Goal: Transaction & Acquisition: Purchase product/service

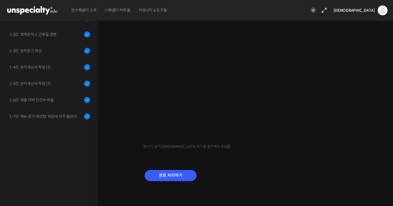
scroll to position [148, 0]
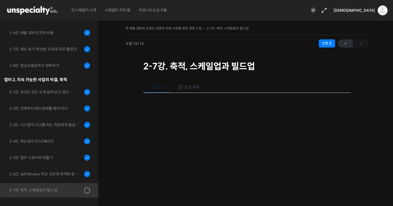
click at [393, 45] on div "연 매출 300억 진경도 대표의 카페 사장을 위한 경영 수업 2-7강. 축적, 스케일업과 빌드업 진행 중 수업…" at bounding box center [247, 151] width 298 height 271
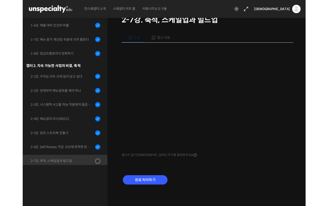
scroll to position [41, 0]
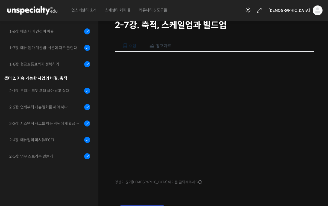
click at [240, 187] on div "수업 참고 자료 영상이 끊기신다면 여기를 클릭해주세요 PPT 수업 자료 (클릭하시면 새 창에서 열립니다) 처음부터 반복해서 들으실 분들을 위해…" at bounding box center [214, 131] width 199 height 199
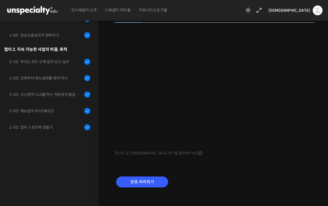
scroll to position [76, 0]
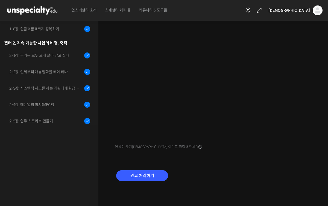
click at [297, 158] on div "수업 참고 자료 영상이 끊기신다면 여기를 클릭해주세요 PPT 수업 자료 (클릭하시면 새 창에서 열립니다) 처음부터 반복해서 들으실 분들을 위해…" at bounding box center [214, 96] width 199 height 199
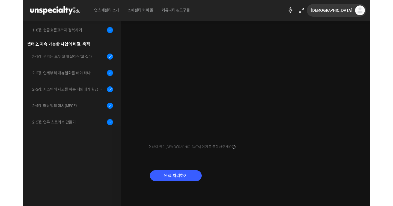
scroll to position [76, 0]
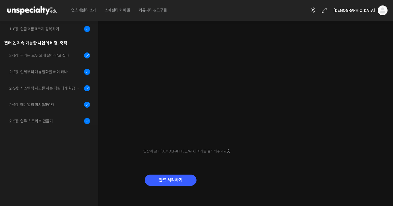
click at [327, 48] on div "연 매출 300억 진경도 대표의 카페 사장을 위한 경영 수업 2-7강. 축적, 스케일업과 빌드업 진행 중 수업…" at bounding box center [247, 74] width 243 height 252
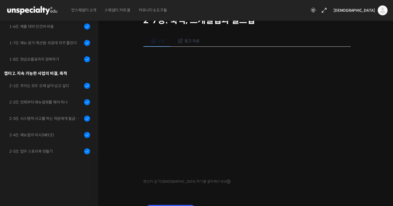
scroll to position [35, 0]
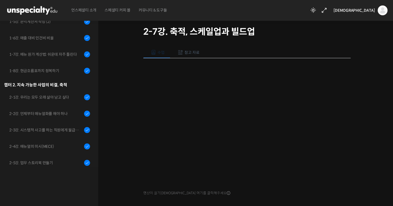
click at [189, 49] on button "참고 자료" at bounding box center [187, 52] width 35 height 11
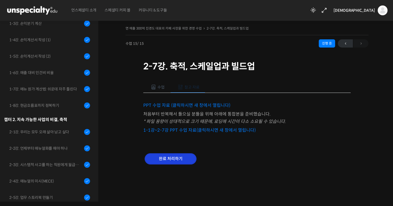
click at [172, 158] on input "완료 처리하기" at bounding box center [171, 158] width 52 height 11
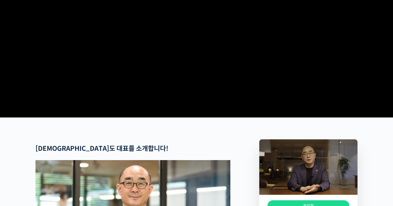
click at [298, 88] on video at bounding box center [196, 21] width 322 height 188
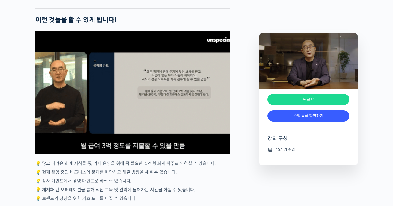
scroll to position [1150, 0]
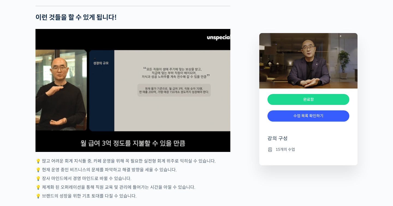
click at [144, 74] on div "4 / 4" at bounding box center [132, 90] width 195 height 123
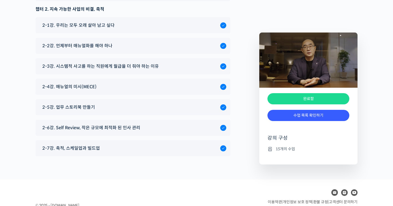
scroll to position [2144, 0]
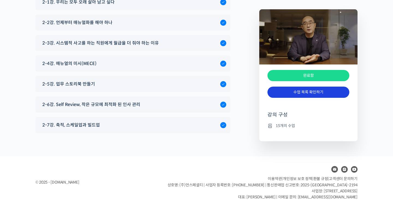
click at [301, 92] on link "수업 목록 확인하기" at bounding box center [309, 92] width 82 height 11
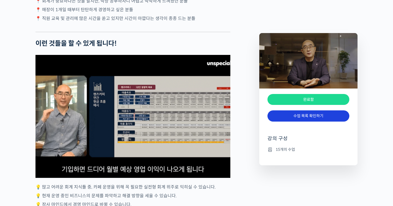
click at [317, 119] on link "수업 목록 확인하기" at bounding box center [309, 115] width 82 height 11
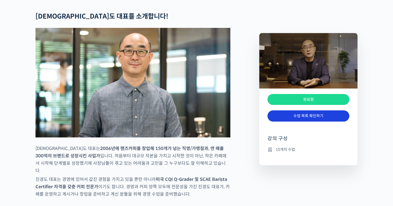
scroll to position [0, 0]
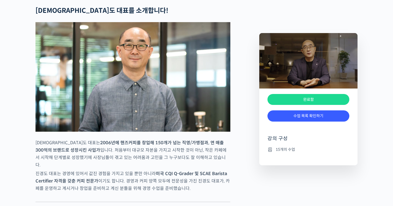
click at [283, 150] on li "15개의 수업" at bounding box center [309, 149] width 82 height 7
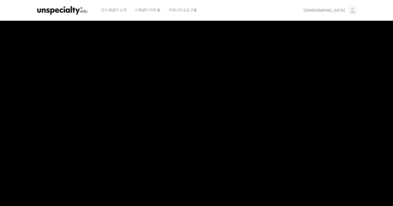
scroll to position [2144, 0]
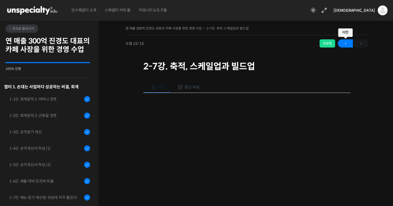
click at [346, 44] on span "←" at bounding box center [345, 43] width 15 height 7
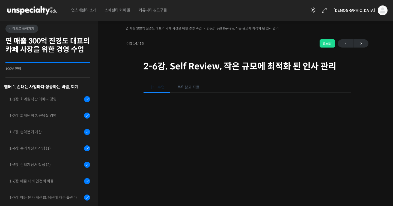
click at [28, 49] on h2 "연 매출 300억 진경도 대표의 카페 사장을 위한 경영 수업" at bounding box center [47, 45] width 85 height 17
click at [26, 31] on link "강의로 돌아가기" at bounding box center [21, 29] width 33 height 8
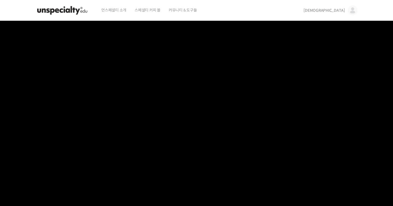
click at [152, 115] on video at bounding box center [196, 115] width 322 height 188
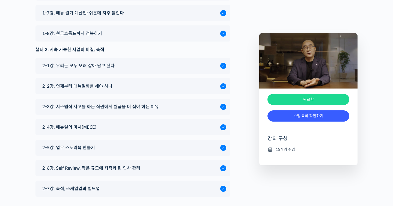
scroll to position [2144, 0]
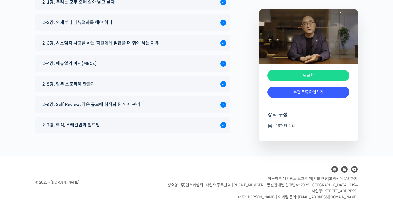
click at [277, 124] on li "15개의 수업" at bounding box center [309, 125] width 82 height 7
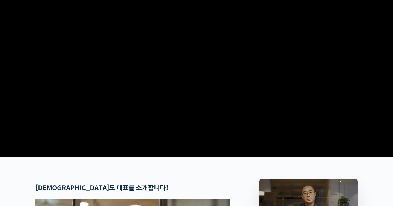
scroll to position [0, 0]
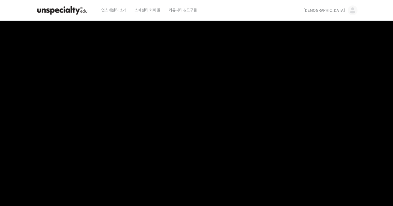
click at [77, 12] on img at bounding box center [62, 10] width 54 height 16
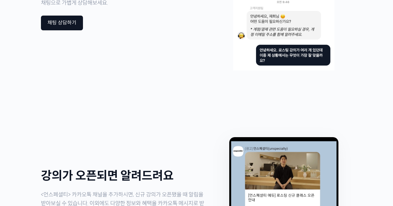
scroll to position [1514, 0]
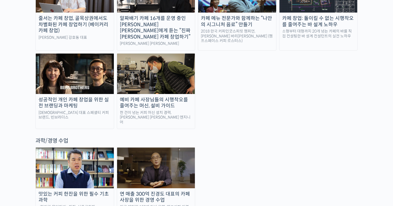
scroll to position [1170, 0]
click at [170, 147] on img at bounding box center [156, 167] width 78 height 40
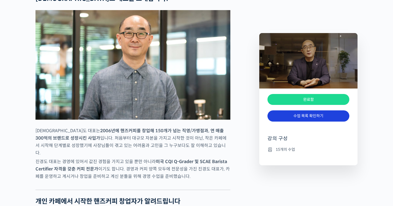
click at [274, 118] on link "수업 목록 확인하기" at bounding box center [309, 115] width 82 height 11
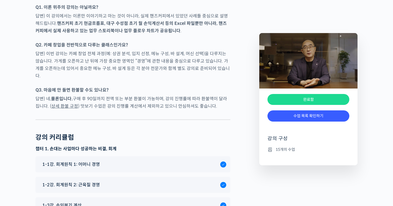
scroll to position [1832, 0]
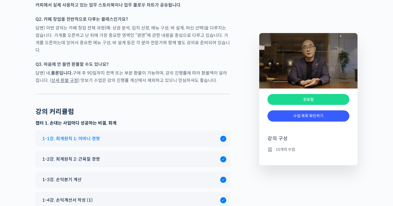
click at [104, 135] on div "1-1강. 회계원칙 1: 어머니 경영" at bounding box center [130, 138] width 181 height 7
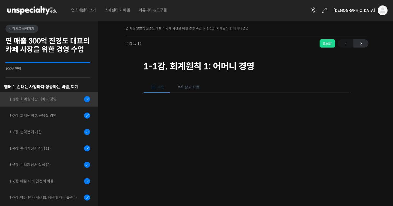
scroll to position [145, 0]
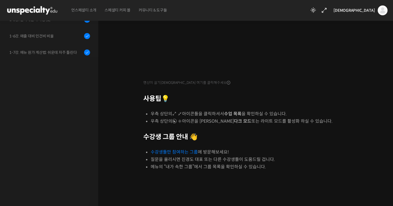
click at [171, 150] on link "수강생들만 참여하는 그룹" at bounding box center [174, 152] width 47 height 6
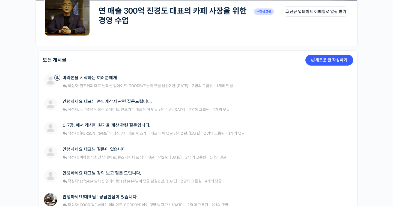
scroll to position [121, 0]
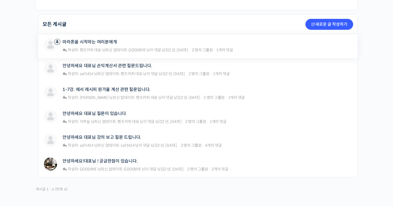
click at [217, 52] on div "마라톤을 시작하는 여러분에게 작성자: 핸즈커피 대표 님  최신 업데이트: GOODBYE 님이 댓글 남김 2 년, [DATE] 2 명의 그룹원 …" at bounding box center [148, 46] width 171 height 16
click at [218, 41] on div "마라톤을 시작하는 여러분에게" at bounding box center [148, 41] width 171 height 7
click at [112, 41] on link "마라톤을 시작하는 여러분에게" at bounding box center [90, 41] width 54 height 5
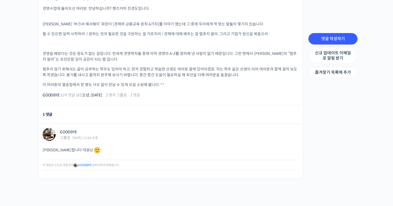
scroll to position [213, 0]
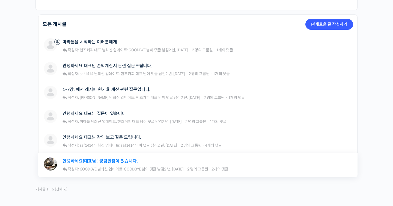
click at [90, 160] on link "안녕하세요!대표님 ! 궁금한점이 있습니다." at bounding box center [100, 160] width 75 height 5
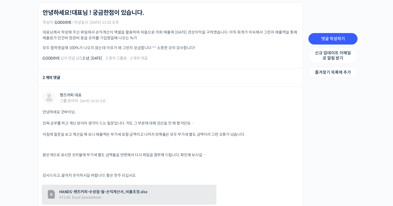
scroll to position [154, 0]
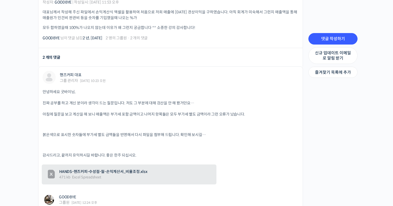
click at [331, 158] on div "댓글 작성하기 신규 업데이트 이메일로 알림 받기 즐겨찾기 목록에 추가 과거 1 / 2 개의 댓글 12월 2022 현재" at bounding box center [333, 115] width 55 height 266
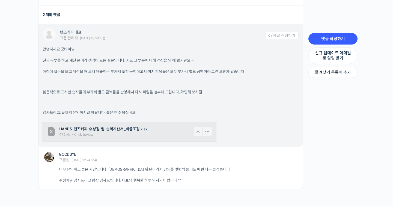
scroll to position [199, 0]
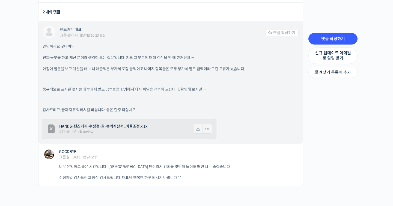
click at [141, 126] on span "HANDS-핸즈커피-수성점-월-손익계산서_비율조정.xlsx" at bounding box center [125, 126] width 133 height 6
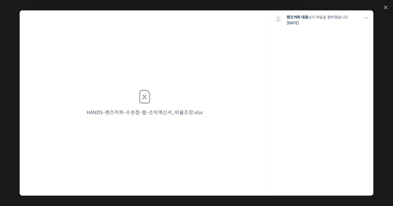
click at [186, 114] on p "HANDS-핸즈커피-수성점-월-손익계산서_비율조정.xlsx" at bounding box center [144, 113] width 119 height 10
click at [143, 104] on icon at bounding box center [144, 96] width 16 height 16
click at [143, 100] on icon at bounding box center [144, 96] width 16 height 16
click at [143, 112] on p "HANDS-핸즈커피-수성점-월-손익계산서_비율조정.xlsx" at bounding box center [144, 113] width 119 height 10
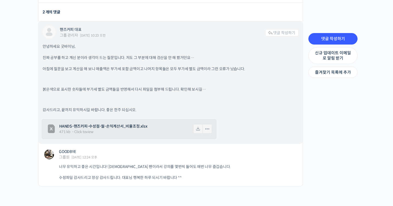
click at [128, 130] on link "HANDS-핸즈커피-수성점-월-손익계산서_비율조정.xlsx 471 KB Excel Spreadsheet - Click to view" at bounding box center [134, 129] width 155 height 17
click at [200, 127] on icon at bounding box center [198, 129] width 10 height 10
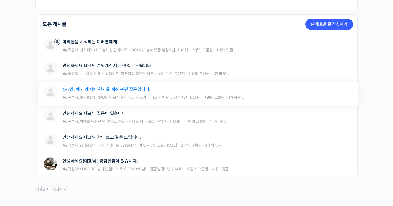
click at [103, 90] on link "1-7강. 에서 레시피 원가율 계산 관련 질문입니다." at bounding box center [107, 89] width 88 height 5
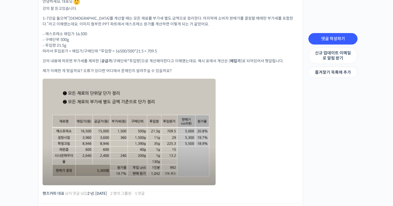
scroll to position [164, 0]
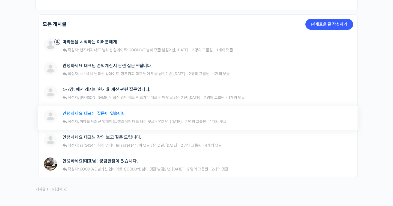
click at [101, 111] on link "안녕하세요 대표님 질문이 있습니다" at bounding box center [95, 113] width 64 height 5
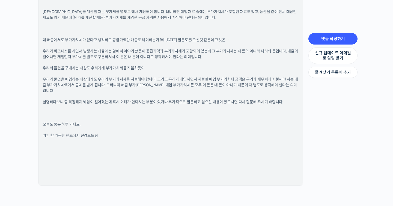
scroll to position [509, 0]
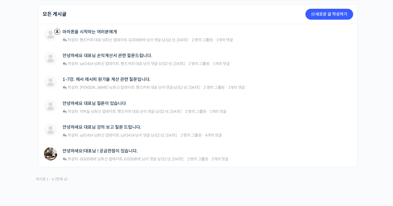
scroll to position [143, 0]
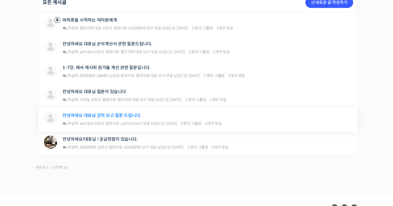
click at [116, 114] on link "안녕하세요 대표님 강의 보고 질문 드립니다." at bounding box center [102, 115] width 79 height 5
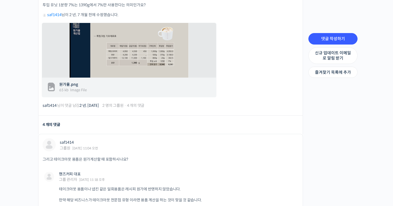
scroll to position [184, 0]
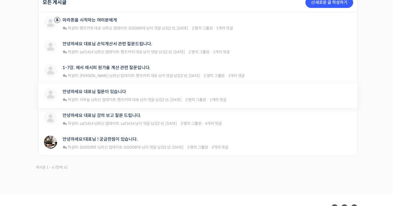
click at [109, 86] on div "이하늘 안녕하세요 대표님 질문이 있습니다 작성자: 이하늘 님  최신 업데이트: 핸즈커피 대표 님이 댓글 남김 2 년, 6 개월 전 2 명의 그…" at bounding box center [197, 96] width 319 height 24
click at [109, 88] on div "안녕하세요 대표님 질문이 있습니다" at bounding box center [145, 91] width 164 height 7
click at [109, 95] on div "안녕하세요 대표님 질문이 있습니다 작성자: 이하늘 님  최신 업데이트: 핸즈커피 대표 님이 댓글 남김 2 년, 6 개월 전 2 명의 그룹원 ·…" at bounding box center [145, 96] width 164 height 16
click at [111, 91] on link "안녕하세요 대표님 질문이 있습니다" at bounding box center [95, 91] width 64 height 5
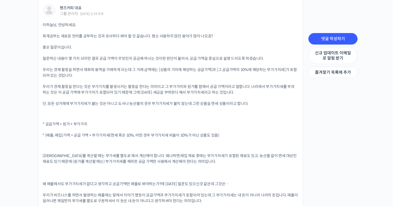
scroll to position [322, 0]
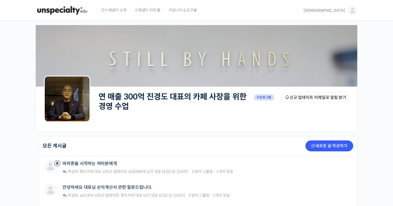
click at [148, 9] on span "스페셜티 커피 몰" at bounding box center [148, 10] width 26 height 21
click at [58, 6] on img at bounding box center [62, 10] width 54 height 16
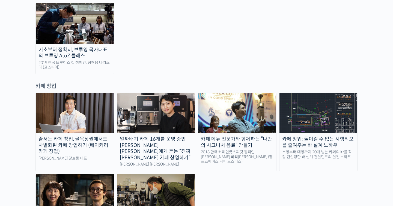
scroll to position [1048, 0]
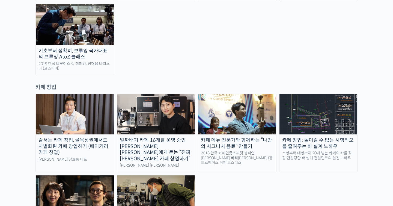
click at [69, 94] on img at bounding box center [75, 114] width 78 height 40
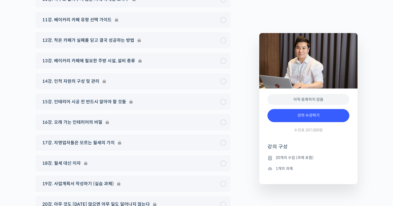
scroll to position [2801, 0]
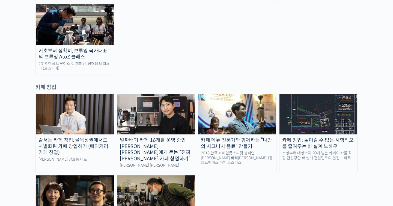
click at [162, 137] on div "알짜배기 카페 16개를 운영 중인 안태환 대표에게 듣는 “진짜 돈 버는 카페 창업하기”" at bounding box center [156, 149] width 78 height 25
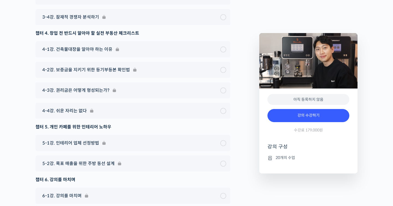
scroll to position [2300, 0]
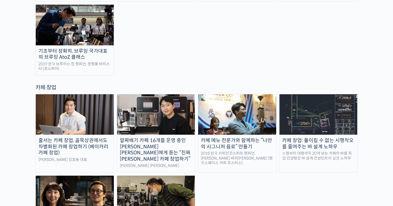
click at [324, 94] on img at bounding box center [319, 114] width 78 height 40
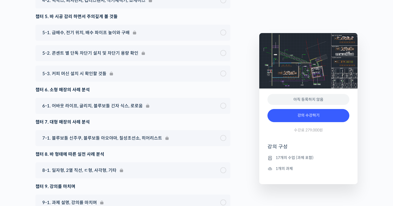
scroll to position [2329, 0]
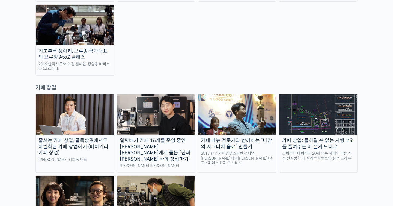
click at [51, 176] on img at bounding box center [75, 196] width 78 height 40
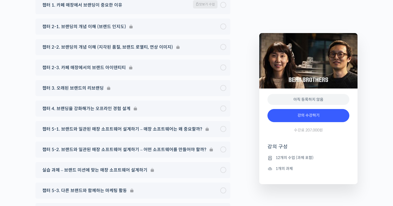
scroll to position [2224, 0]
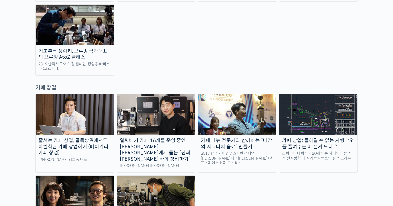
click at [79, 137] on div "줄서는 카페 창업, 골목상권에서도 차별화된 카페 창업하기 (베이커리 카페 창업)" at bounding box center [75, 146] width 78 height 19
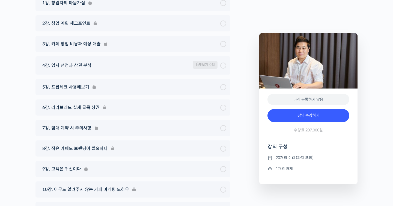
scroll to position [2579, 0]
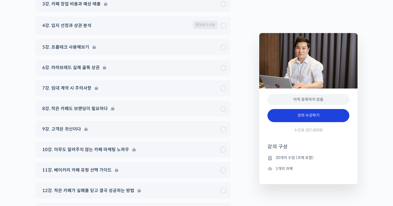
click at [290, 116] on link "강의 수강하기" at bounding box center [309, 115] width 82 height 13
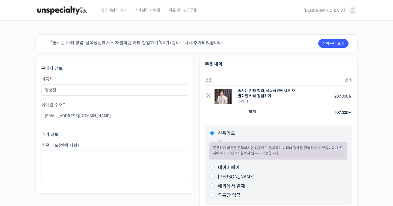
scroll to position [3, 0]
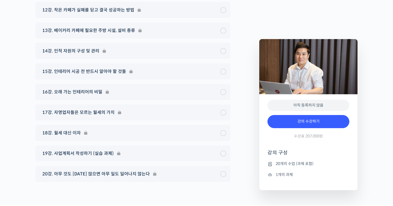
scroll to position [2770, 0]
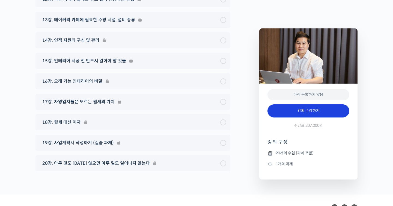
click at [316, 104] on link "강의 수강하기" at bounding box center [309, 110] width 82 height 13
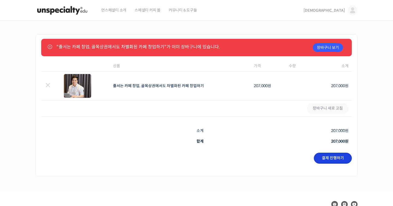
click at [320, 154] on link "결제 진행하기" at bounding box center [333, 158] width 38 height 11
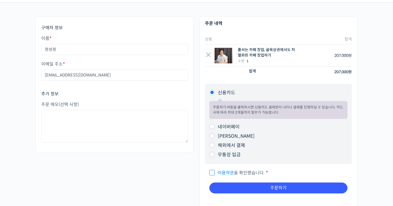
scroll to position [41, 0]
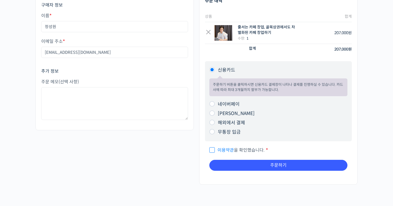
click at [212, 102] on input "네이버페이" at bounding box center [211, 103] width 5 height 5
radio input "true"
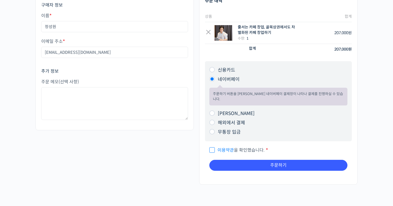
click at [212, 146] on input "이용약관 을 확인했습니다. *" at bounding box center [211, 148] width 4 height 4
checkbox input "true"
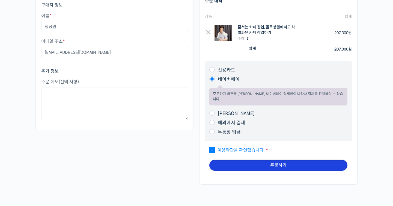
click at [232, 161] on button "주문하기" at bounding box center [278, 165] width 138 height 11
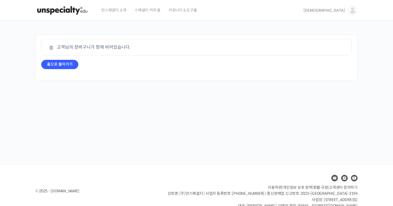
click at [73, 10] on img at bounding box center [62, 10] width 54 height 16
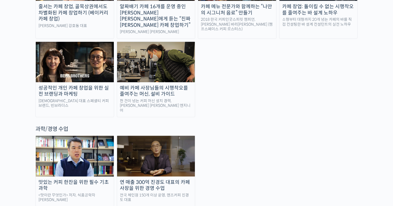
scroll to position [1043, 0]
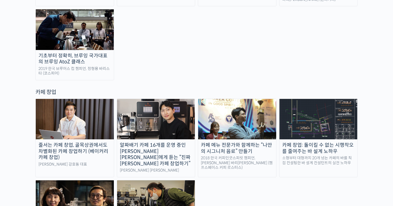
click at [105, 142] on div "줄서는 카페 창업, 골목상권에서도 차별화된 카페 창업하기 (베이커리 카페 창업)" at bounding box center [75, 151] width 78 height 19
